Goal: Task Accomplishment & Management: Use online tool/utility

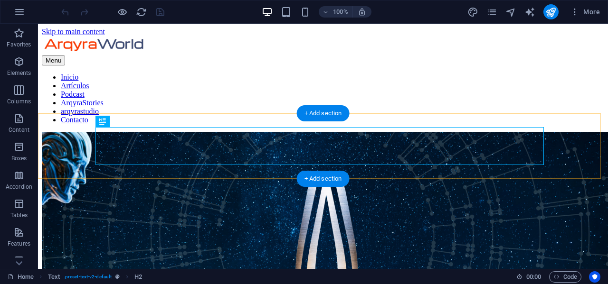
scroll to position [152, 0]
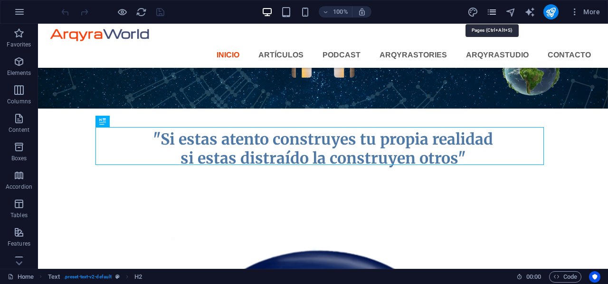
click at [494, 13] on icon "pages" at bounding box center [491, 12] width 11 height 11
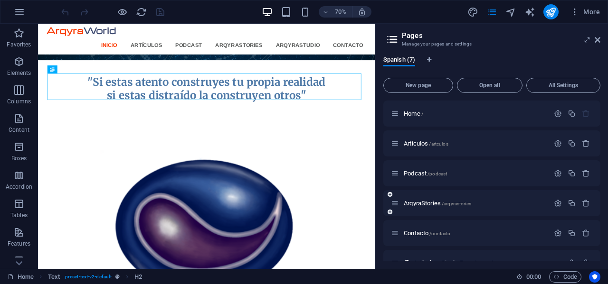
scroll to position [48, 0]
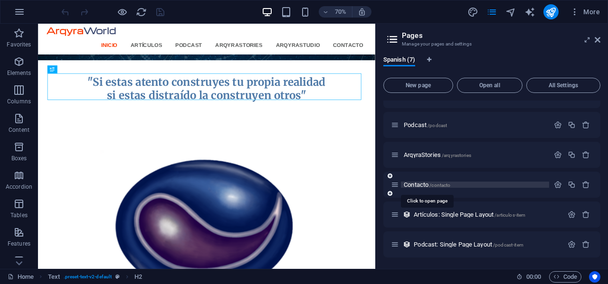
click at [417, 186] on span "Contacto /contacto" at bounding box center [427, 184] width 47 height 7
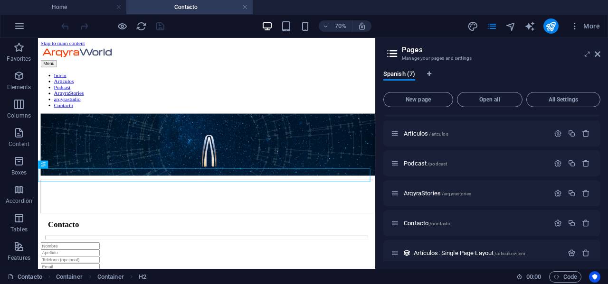
scroll to position [0, 0]
click at [598, 56] on icon at bounding box center [598, 54] width 6 height 8
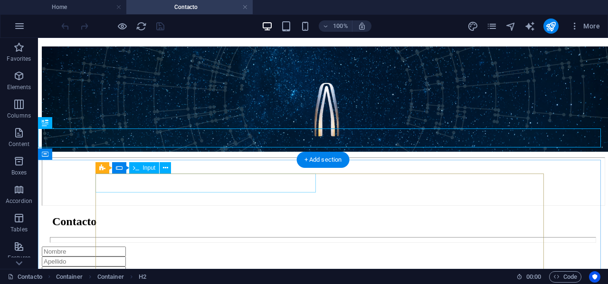
scroll to position [142, 0]
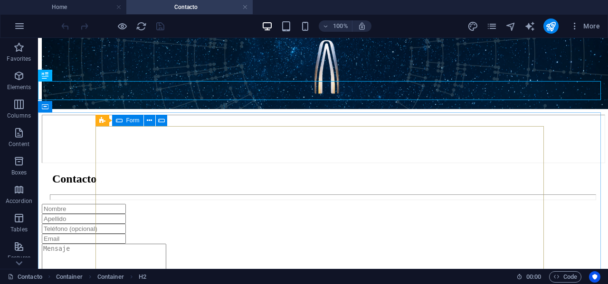
click at [122, 121] on div "Form" at bounding box center [127, 120] width 31 height 11
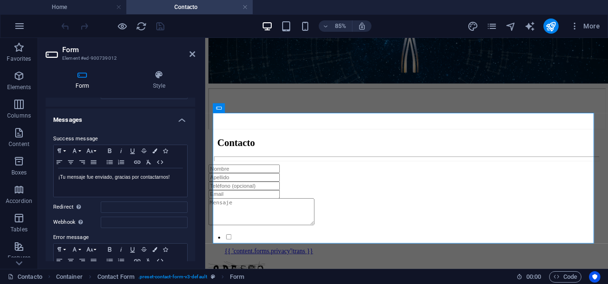
scroll to position [0, 0]
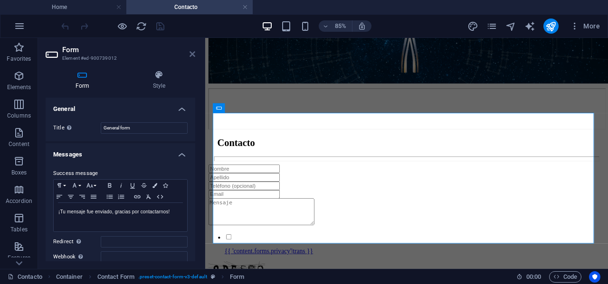
click at [194, 54] on icon at bounding box center [193, 54] width 6 height 8
